Goal: Task Accomplishment & Management: Use online tool/utility

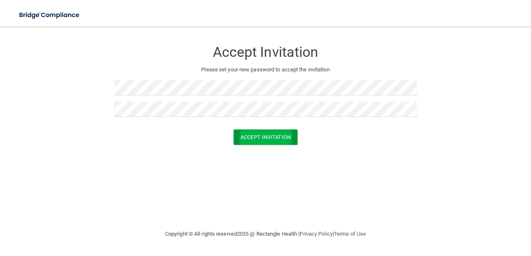
click at [236, 134] on button "Accept Invitation" at bounding box center [266, 136] width 64 height 15
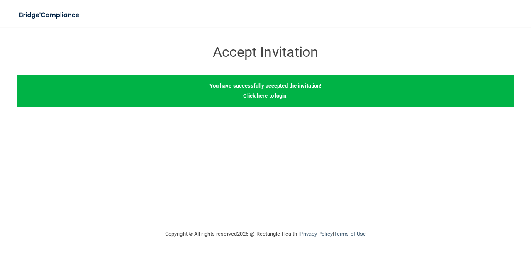
click at [251, 95] on link "Click here to login" at bounding box center [264, 96] width 43 height 6
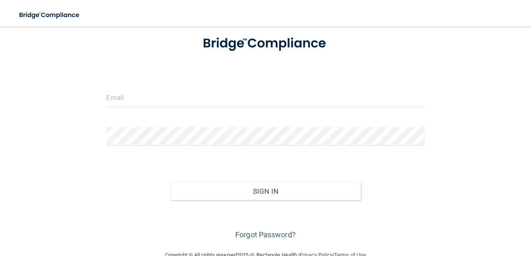
scroll to position [50, 0]
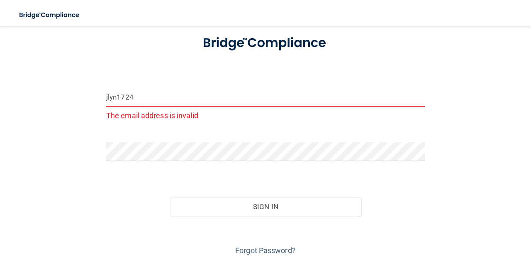
click at [142, 97] on input "jlyn1724" at bounding box center [265, 97] width 319 height 19
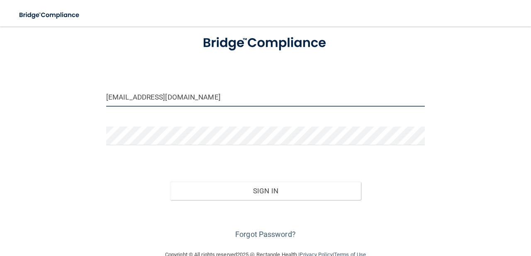
type input "[EMAIL_ADDRESS][DOMAIN_NAME]"
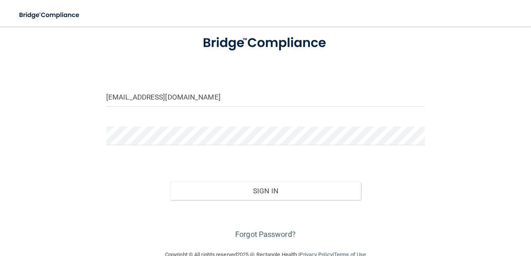
click at [198, 124] on form "[EMAIL_ADDRESS][DOMAIN_NAME] Invalid email/password. You don't have permission …" at bounding box center [265, 133] width 319 height 215
click at [244, 192] on button "Sign In" at bounding box center [265, 191] width 191 height 18
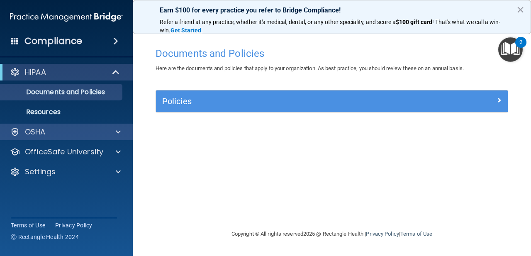
click at [117, 137] on div "OSHA" at bounding box center [66, 132] width 133 height 17
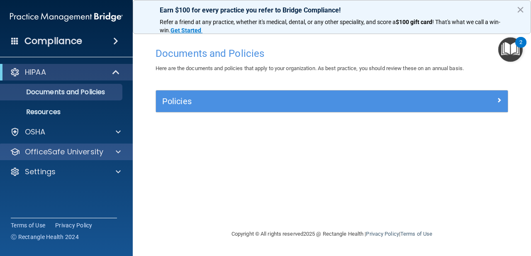
click at [108, 154] on div at bounding box center [117, 152] width 21 height 10
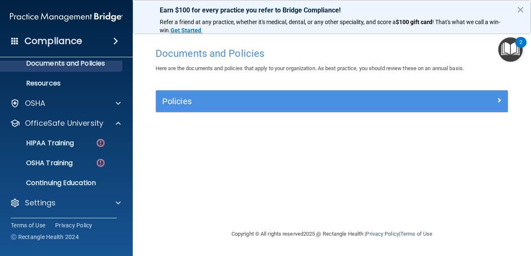
scroll to position [29, 0]
click at [76, 148] on link "HIPAA Training" at bounding box center [57, 143] width 131 height 17
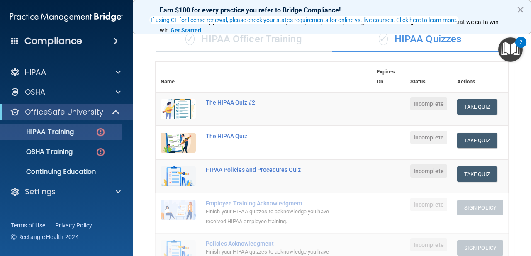
scroll to position [63, 0]
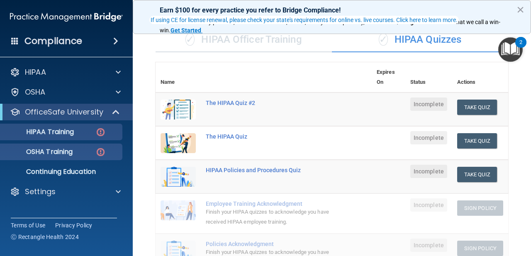
click at [80, 152] on div "OSHA Training" at bounding box center [61, 152] width 113 height 8
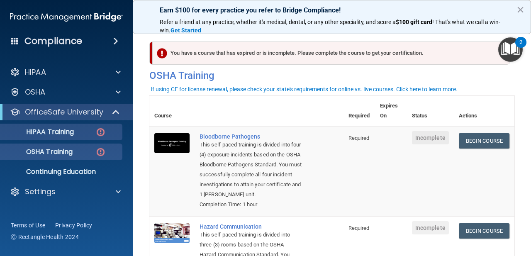
click at [68, 132] on p "HIPAA Training" at bounding box center [39, 132] width 68 height 8
